Goal: Share content: Share content

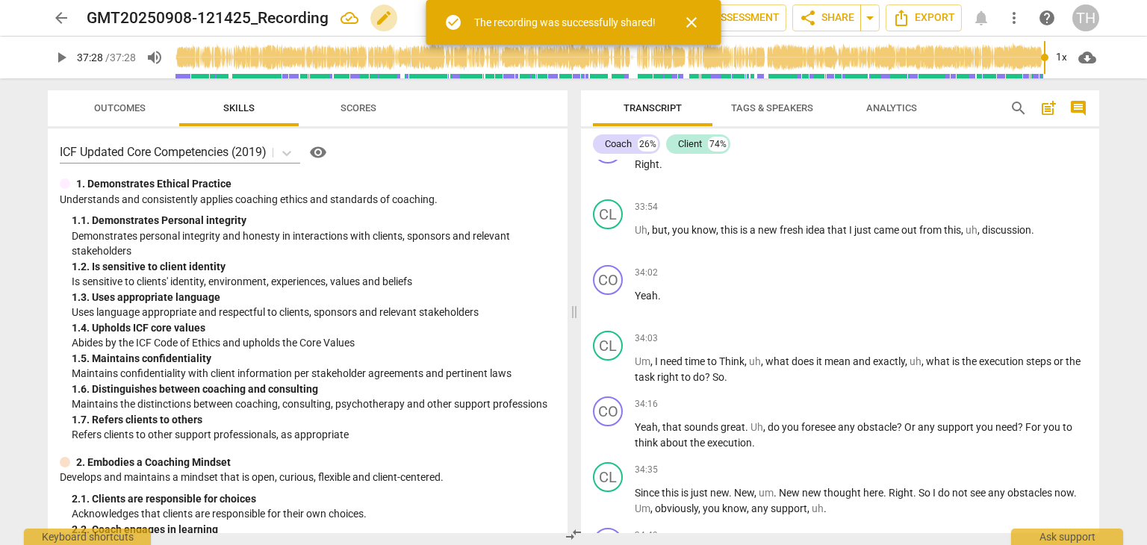
click at [391, 17] on span "edit" at bounding box center [384, 18] width 18 height 18
click at [164, 20] on input "GMT20250908-121425_Recording" at bounding box center [292, 18] width 411 height 28
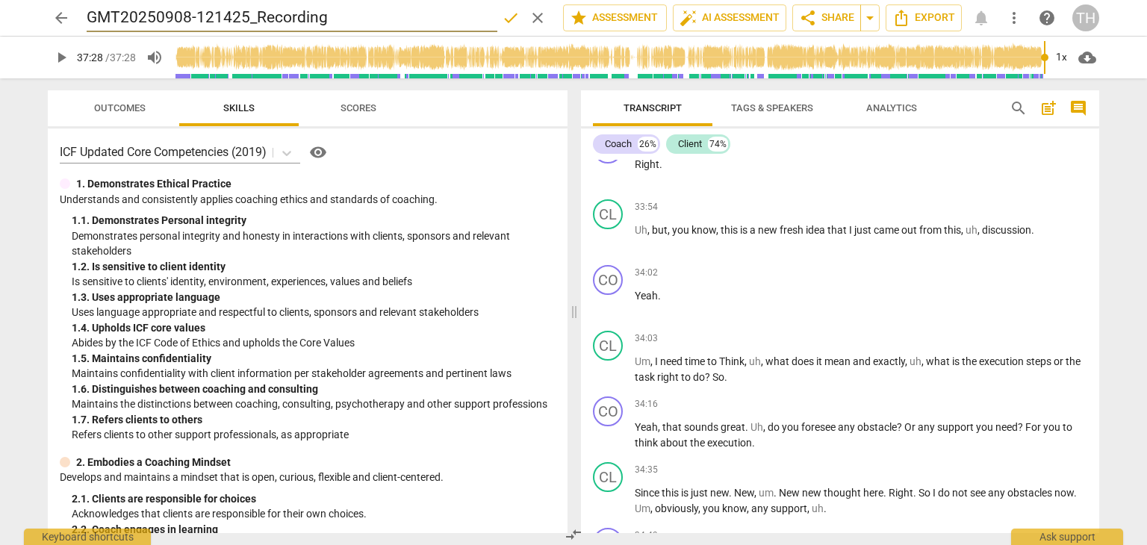
click at [100, 20] on input "GMT20250908-121425_Recording" at bounding box center [292, 18] width 411 height 28
click at [93, 16] on input "GMT20250908-121425_Recording" at bounding box center [292, 18] width 411 height 28
click at [133, 19] on input "GMT20250908-121425_Recording" at bounding box center [292, 18] width 411 height 28
click at [88, 16] on input "GMT20250908-121425_Recording" at bounding box center [292, 18] width 411 height 28
type input "Sherry_Hu_4th_recording_evaluation"
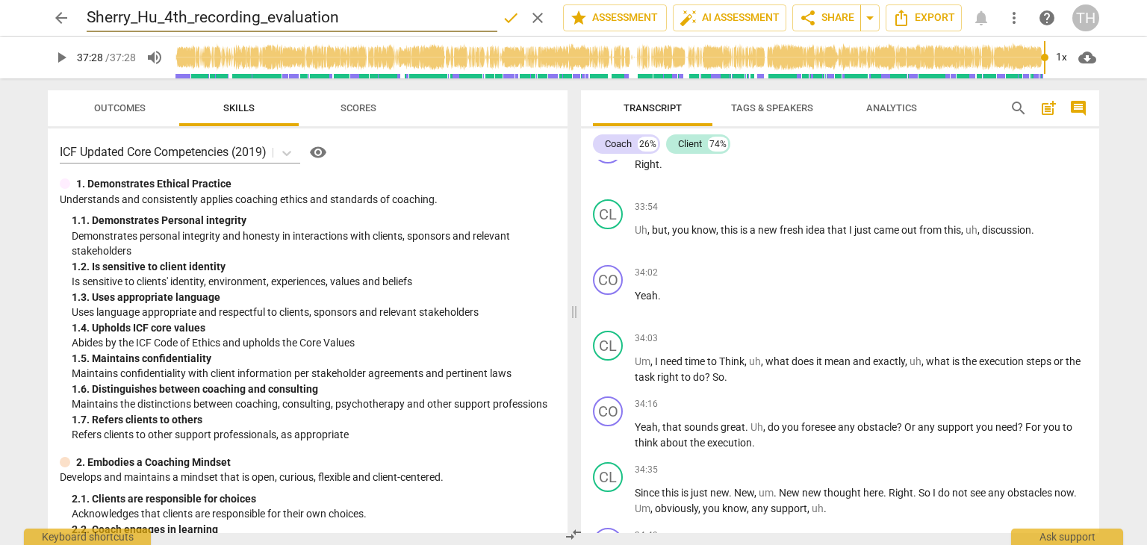
click at [509, 22] on span "done" at bounding box center [511, 18] width 18 height 18
click at [199, 16] on h2 "Sherry_Hu_4th_recording_evaluation" at bounding box center [213, 18] width 253 height 19
click at [397, 15] on span "edit" at bounding box center [395, 18] width 18 height 18
drag, startPoint x: 267, startPoint y: 19, endPoint x: 339, endPoint y: 20, distance: 71.7
click at [339, 20] on input "Sherry_Hu_4th_recording_evaluation" at bounding box center [292, 18] width 411 height 28
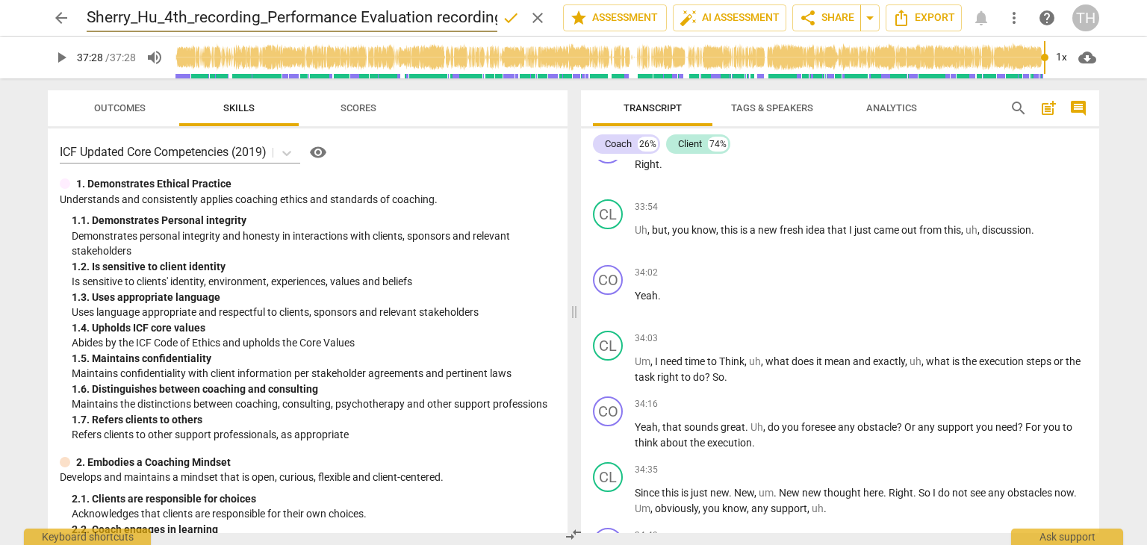
scroll to position [0, 10]
click at [353, 19] on input "Sherry_Hu_4th_recording_Performance Evaluation recording" at bounding box center [292, 18] width 411 height 28
click at [267, 16] on input "Sherry_Hu_4th_recording_PerformanceEvaluationRecording" at bounding box center [292, 18] width 411 height 28
click at [288, 19] on input "Sherry_Hu_4th_PerformanceEvaluationRecording" at bounding box center [292, 18] width 411 height 28
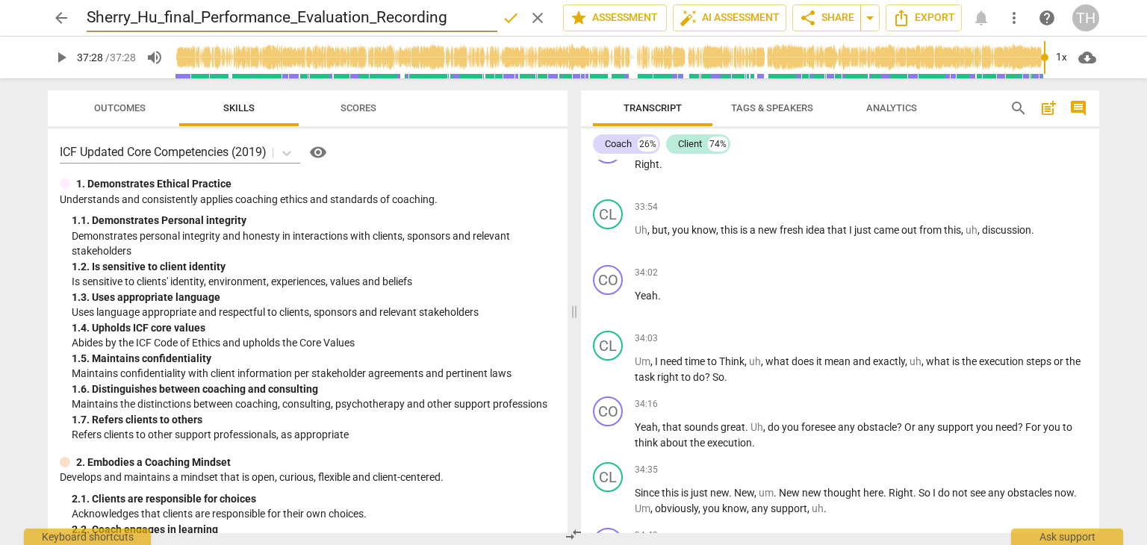
type input "Sherry_Hu_final_Performance_Evaluation_Recording"
click at [502, 17] on span "done" at bounding box center [511, 18] width 18 height 18
click at [833, 22] on span "share Share" at bounding box center [826, 18] width 55 height 18
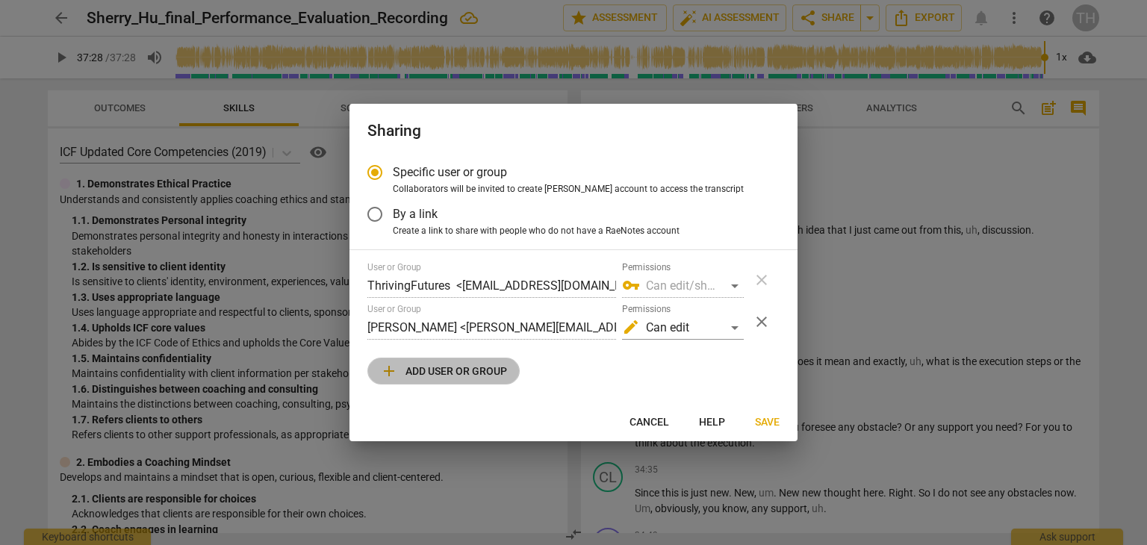
click at [451, 371] on span "add Add user or group" at bounding box center [443, 371] width 127 height 18
radio input "false"
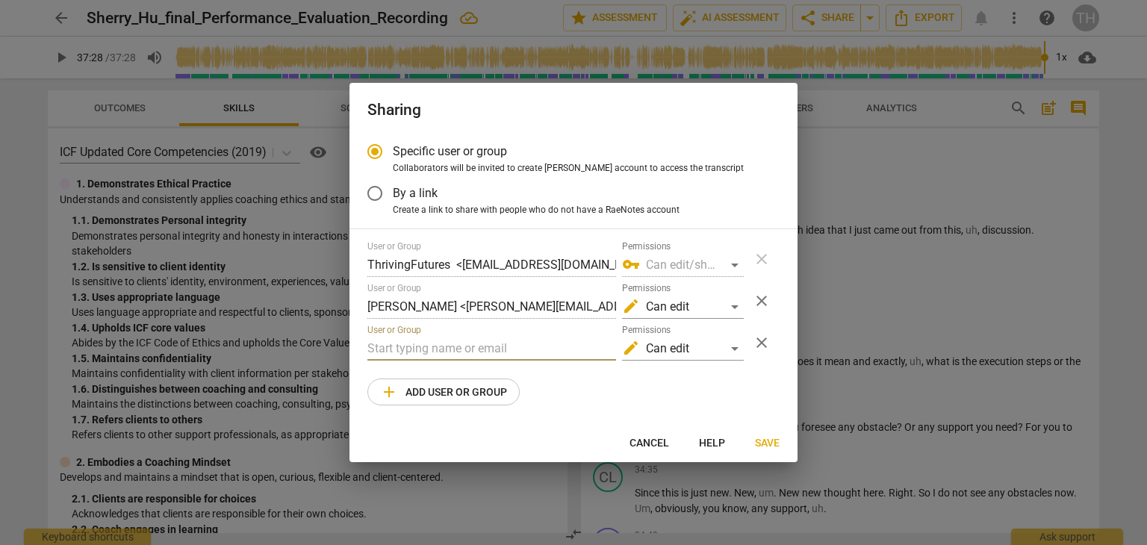
click at [436, 347] on input "text" at bounding box center [491, 349] width 249 height 24
type input "m"
click at [771, 444] on span "Save" at bounding box center [767, 443] width 25 height 15
radio input "false"
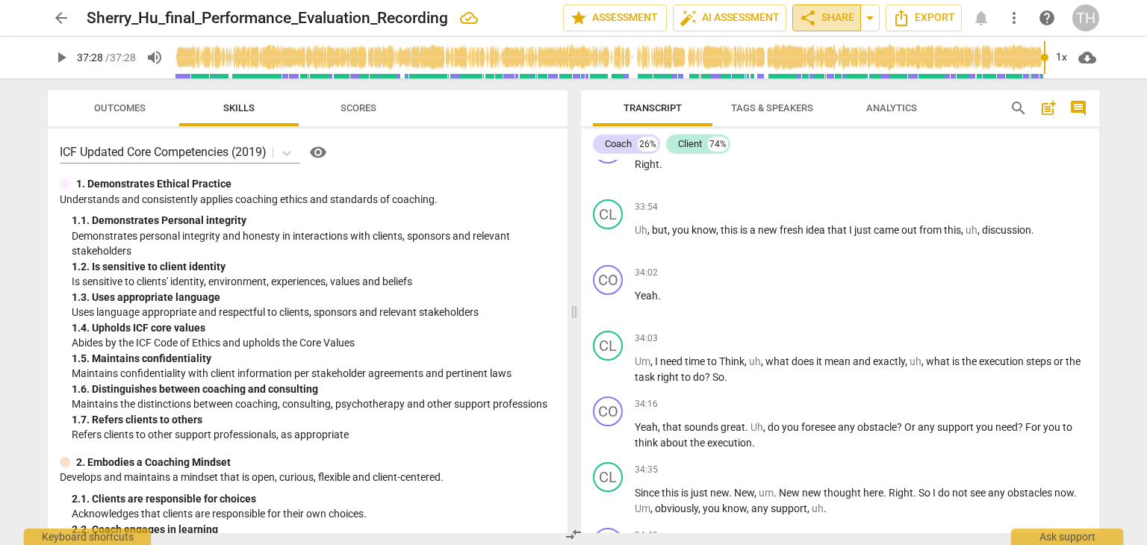
click at [842, 21] on span "share Share" at bounding box center [826, 18] width 55 height 18
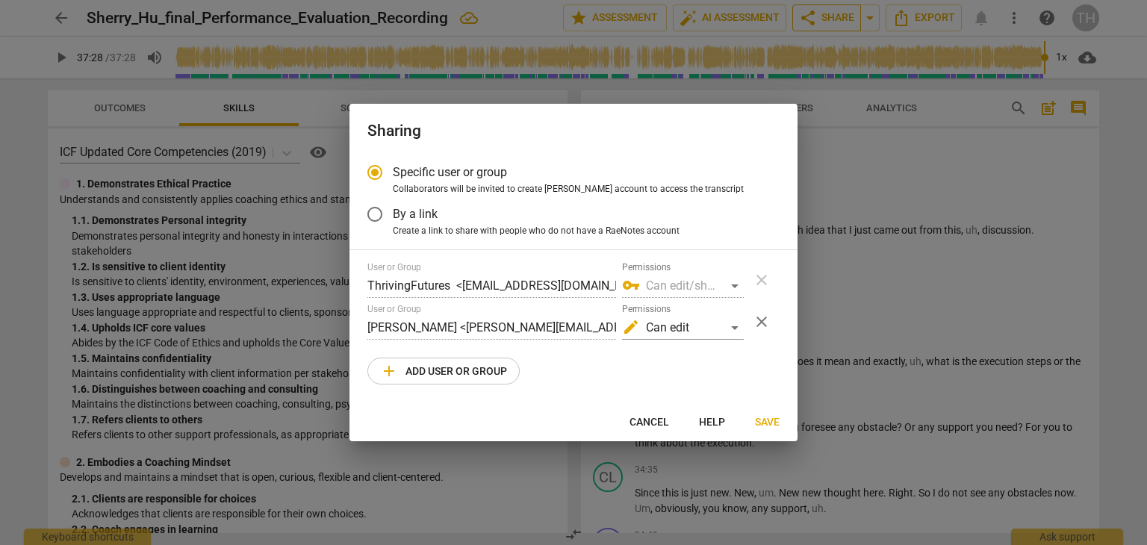
radio input "false"
click at [381, 213] on input "By a link" at bounding box center [375, 214] width 36 height 36
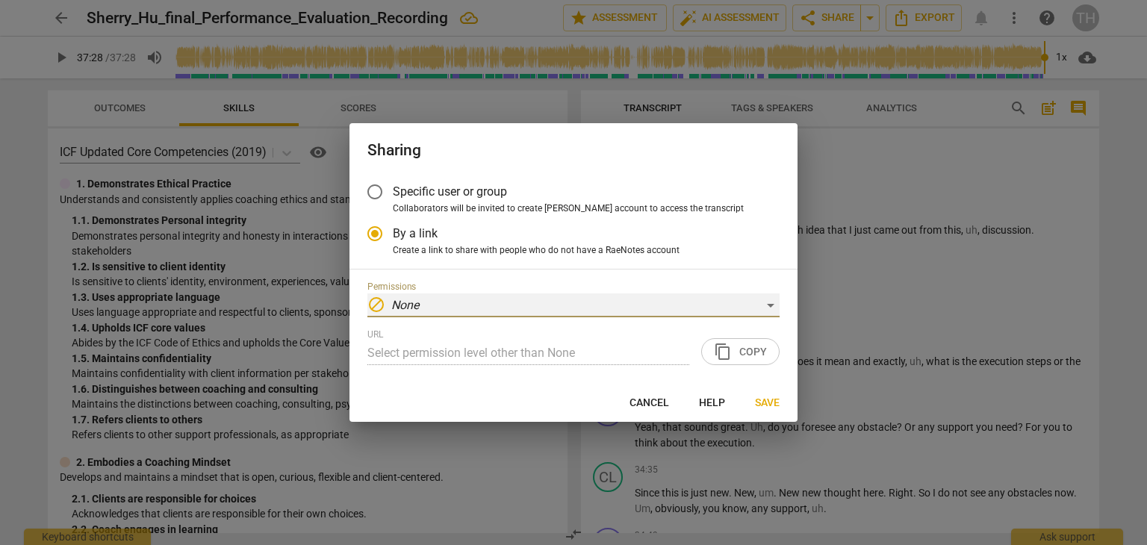
click at [772, 300] on div "block None" at bounding box center [573, 306] width 412 height 24
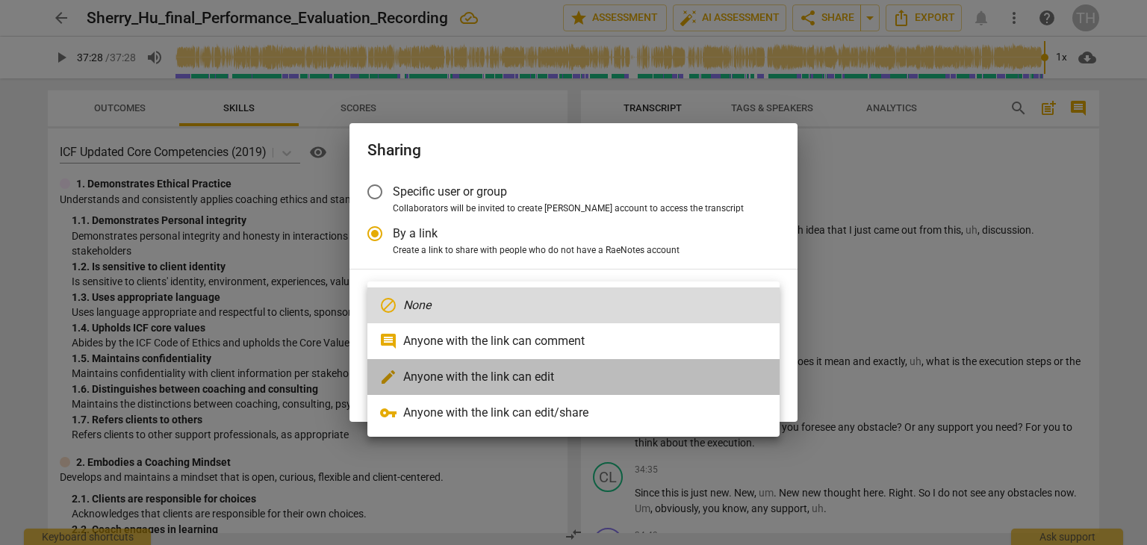
click at [579, 368] on li "edit Anyone with the link can edit" at bounding box center [573, 377] width 412 height 36
radio input "false"
type input "[URL][DOMAIN_NAME]"
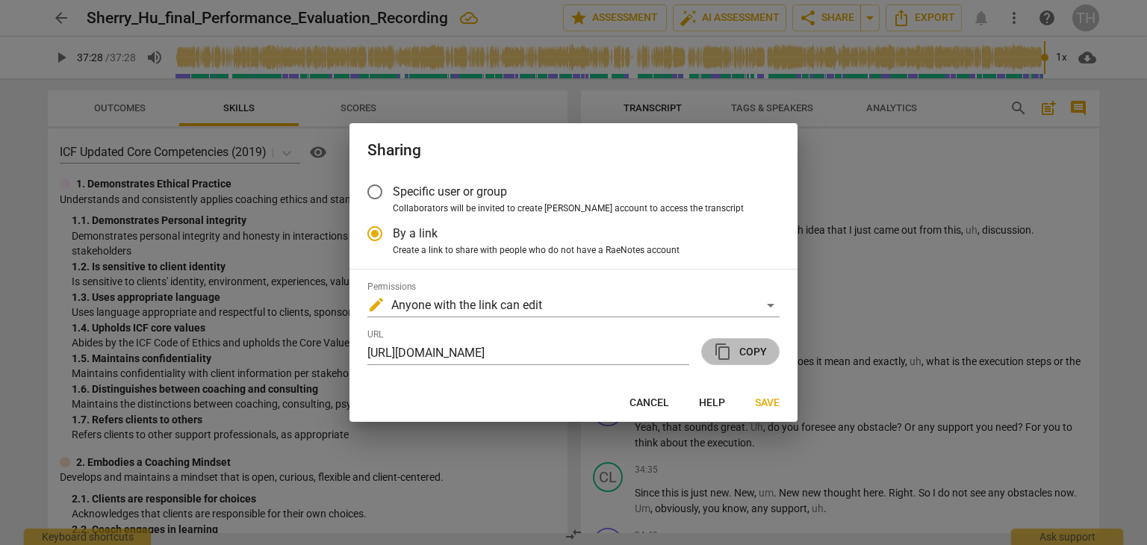
click at [744, 351] on span "content_copy Copy" at bounding box center [740, 352] width 53 height 18
click at [768, 400] on span "Save" at bounding box center [767, 403] width 25 height 15
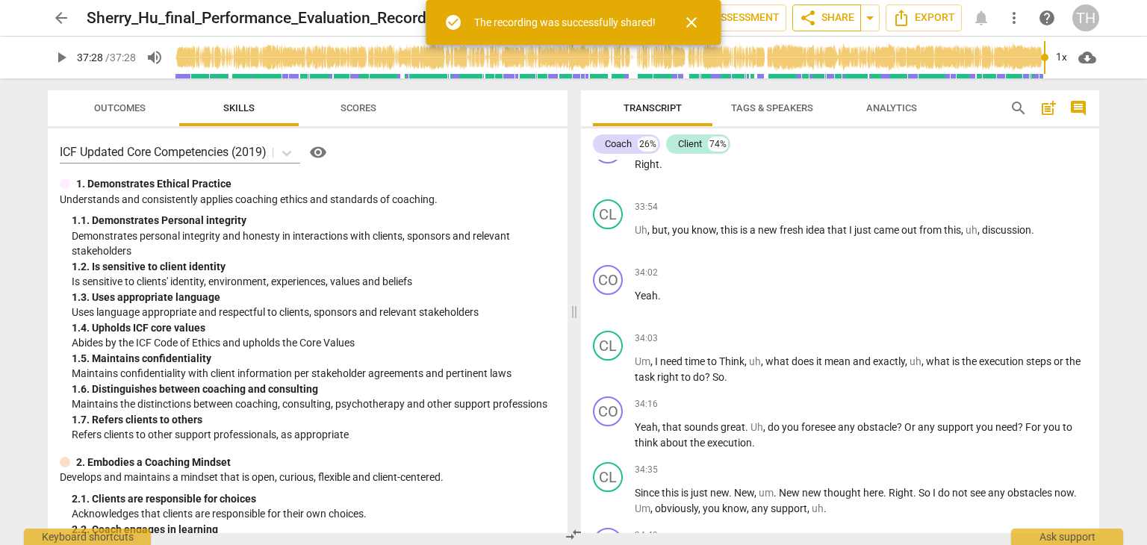
click at [825, 19] on span "share Share" at bounding box center [826, 18] width 55 height 18
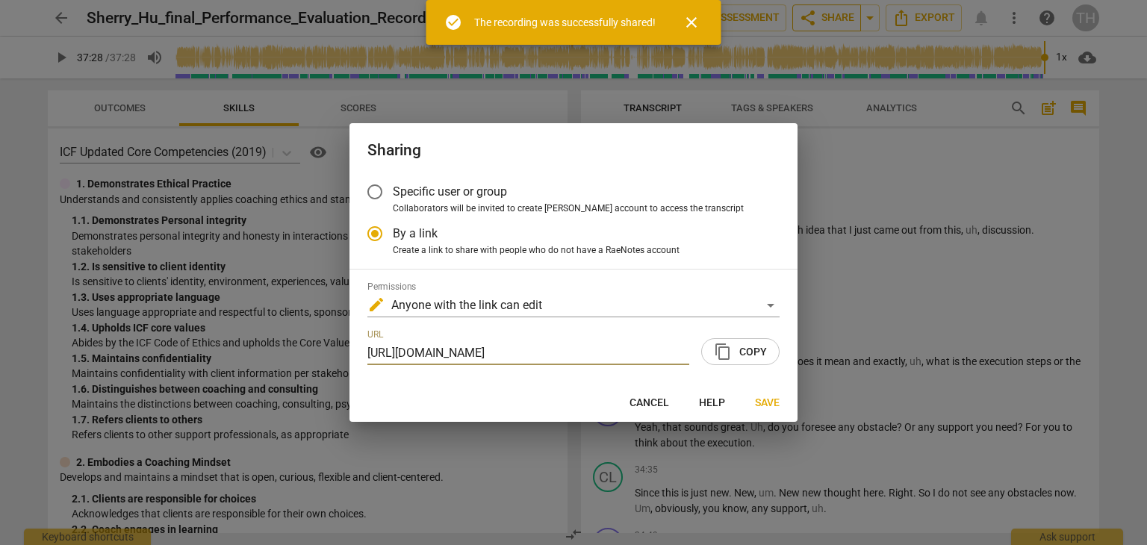
scroll to position [0, 131]
radio input "false"
click at [376, 187] on input "Specific user or group" at bounding box center [375, 192] width 36 height 36
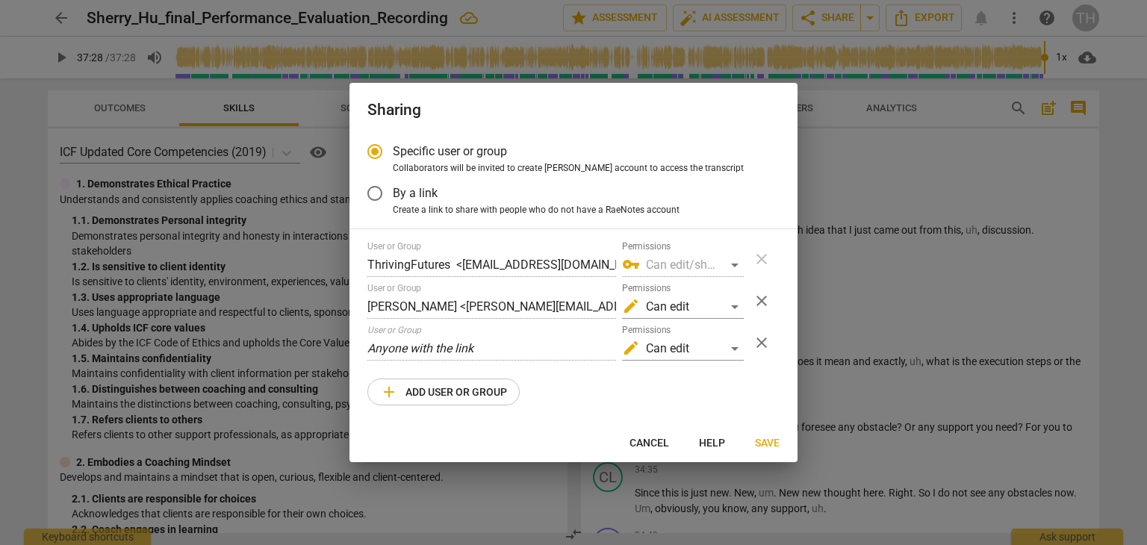
click at [771, 441] on span "Save" at bounding box center [767, 443] width 25 height 15
radio input "false"
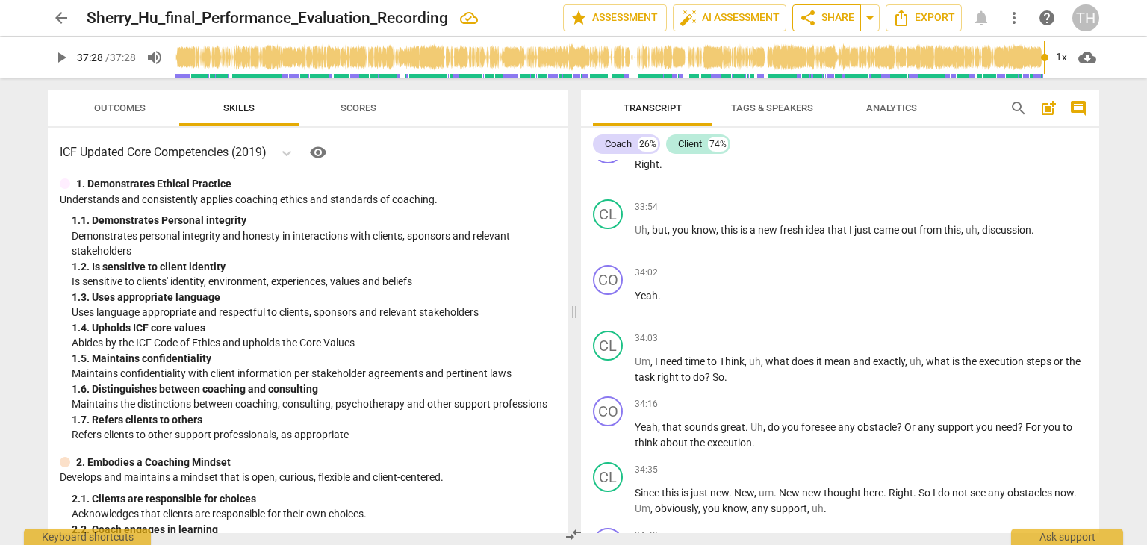
click at [819, 22] on span "share Share" at bounding box center [826, 18] width 55 height 18
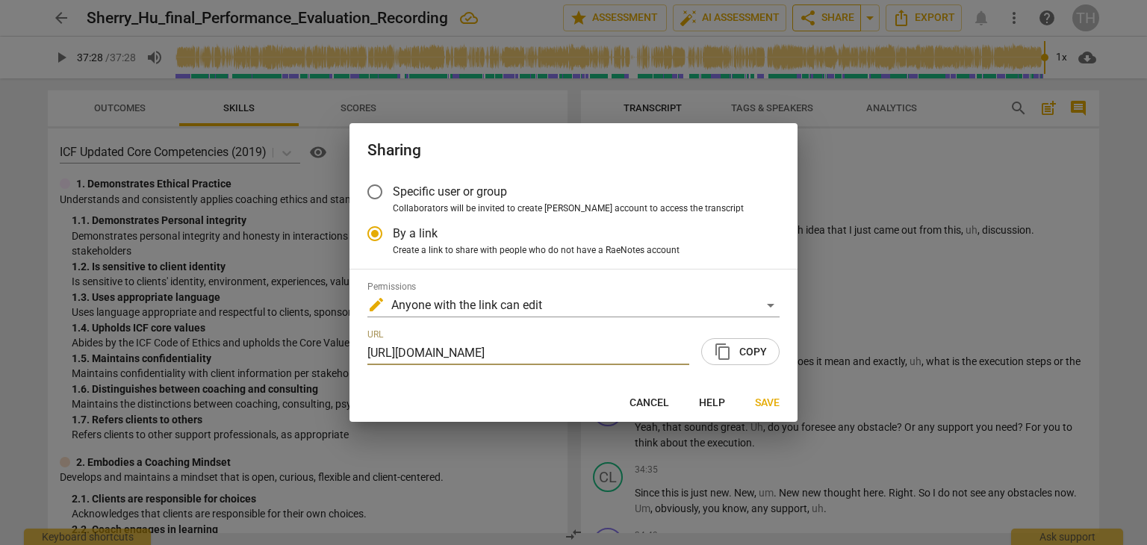
scroll to position [0, 131]
radio input "false"
click at [379, 201] on input "Specific user or group" at bounding box center [375, 192] width 36 height 36
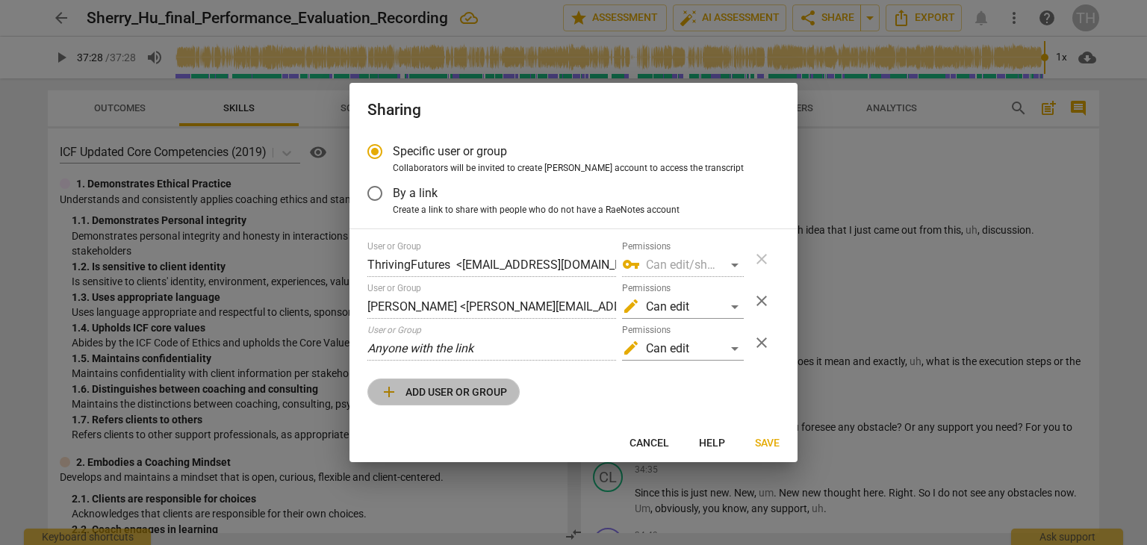
click at [444, 400] on span "add Add user or group" at bounding box center [443, 392] width 127 height 18
radio input "false"
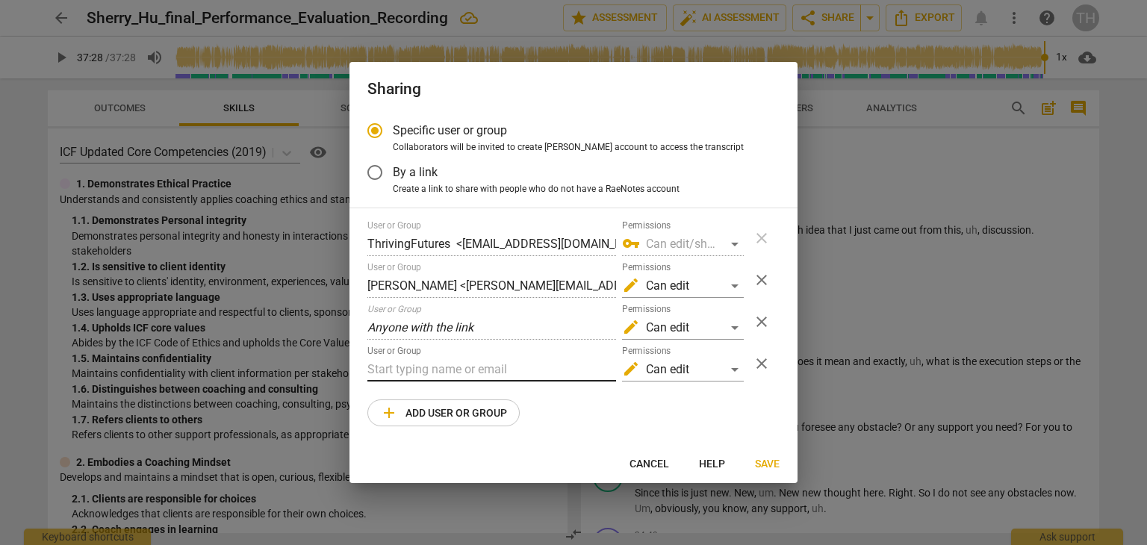
click at [451, 370] on input "text" at bounding box center [491, 370] width 249 height 24
paste input "[EMAIL_ADDRESS][DOMAIN_NAME]"
type input "[EMAIL_ADDRESS][DOMAIN_NAME]"
click at [679, 323] on div "edit Can edit" at bounding box center [683, 328] width 122 height 24
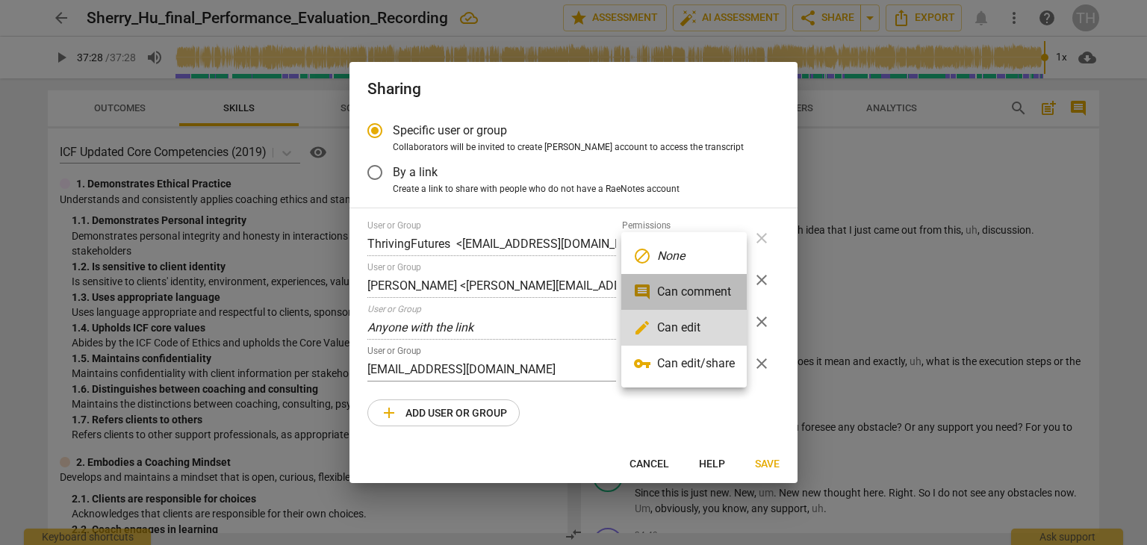
click at [682, 291] on li "comment Can comment" at bounding box center [683, 292] width 125 height 36
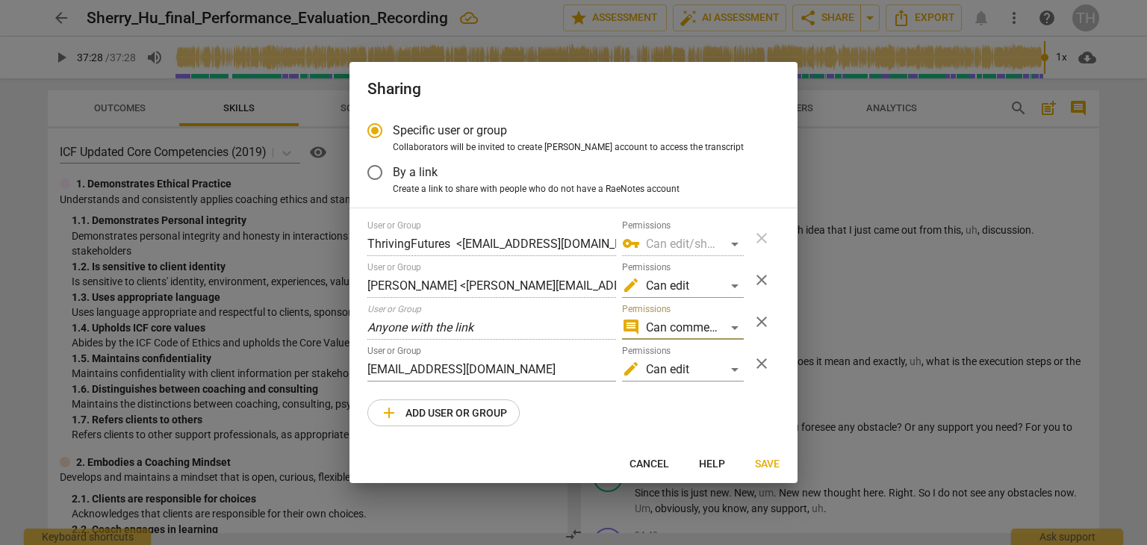
click at [775, 462] on span "Save" at bounding box center [767, 464] width 25 height 15
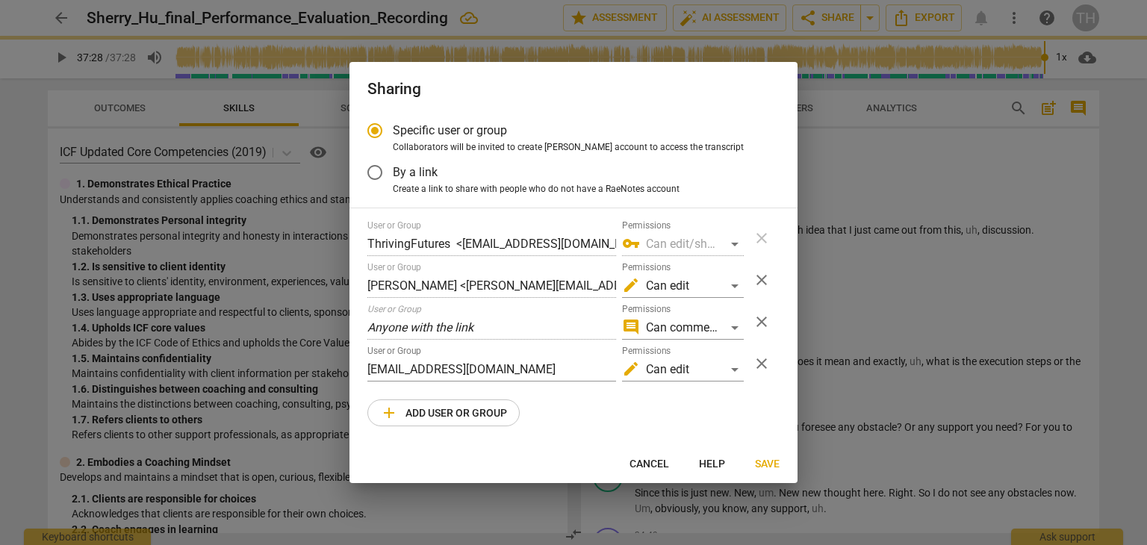
radio input "false"
type input "[PERSON_NAME] <[EMAIL_ADDRESS][DOMAIN_NAME]>"
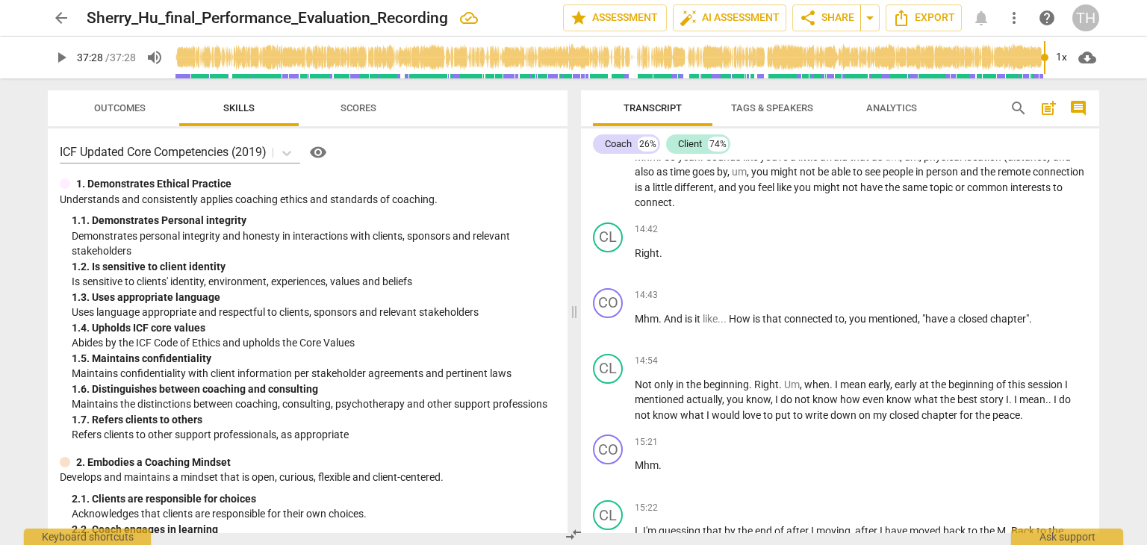
scroll to position [3190, 0]
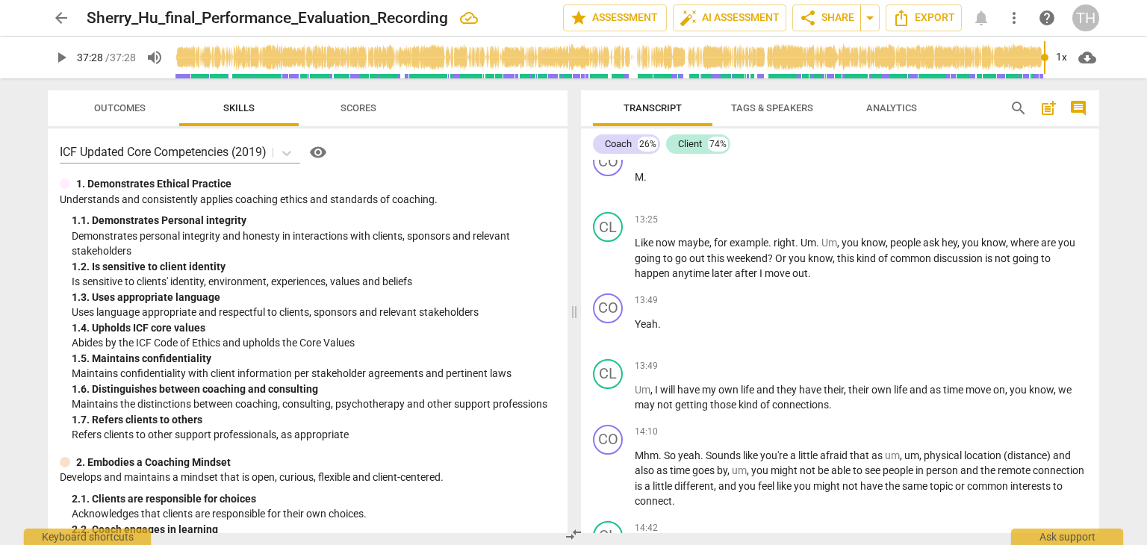
type input "2248"
